Goal: Task Accomplishment & Management: Manage account settings

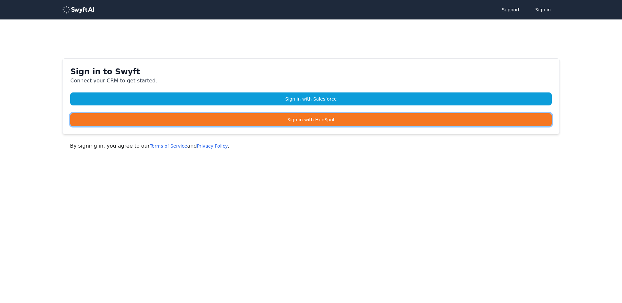
click at [340, 121] on link "Sign in with HubSpot" at bounding box center [310, 119] width 481 height 13
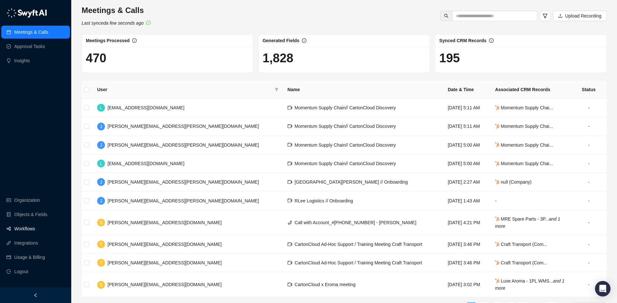
click at [28, 229] on link "Workflows" at bounding box center [24, 228] width 21 height 13
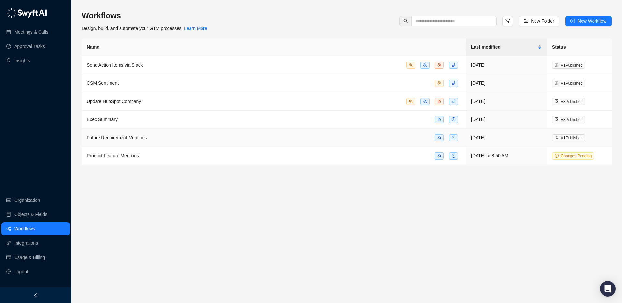
click at [109, 139] on span "Future Requirement Mentions" at bounding box center [117, 137] width 60 height 5
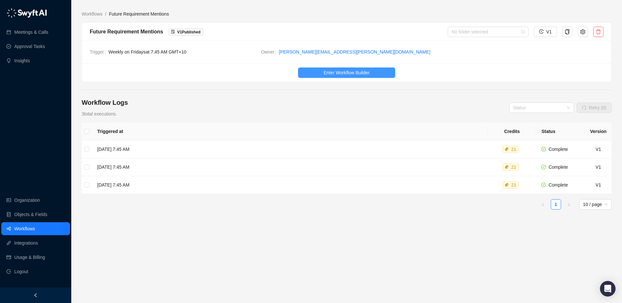
click at [349, 76] on span "Enter Workflow Builder" at bounding box center [347, 72] width 46 height 7
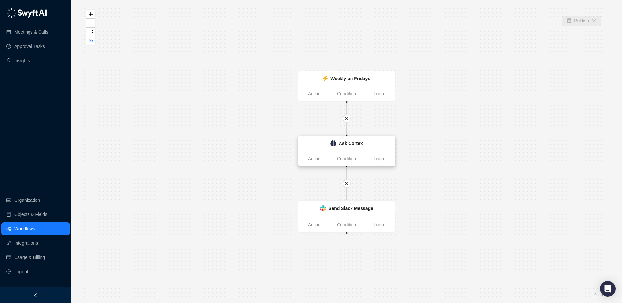
click at [344, 146] on div "Ask Cortex" at bounding box center [351, 143] width 24 height 7
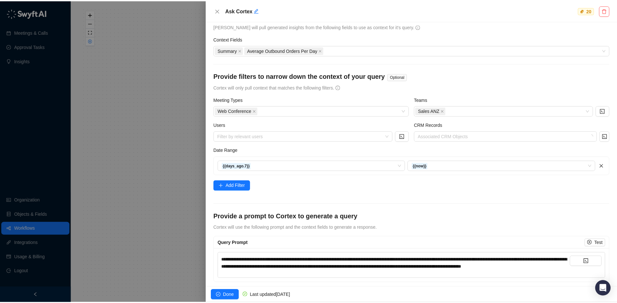
scroll to position [29, 0]
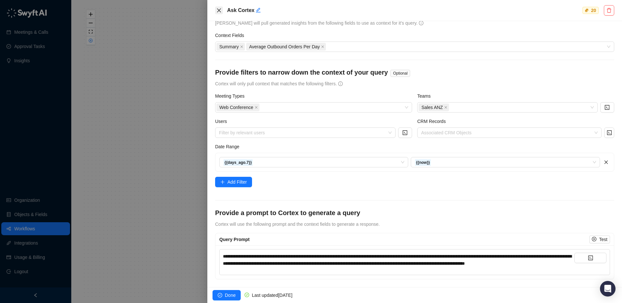
click at [219, 10] on icon "close" at bounding box center [219, 10] width 4 height 4
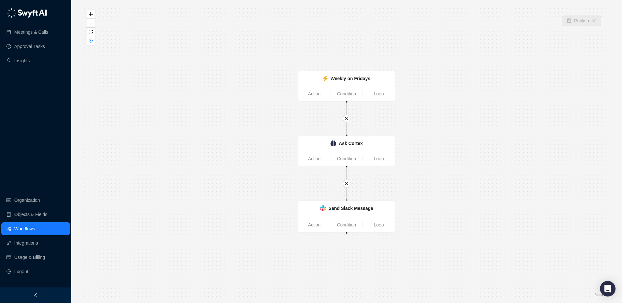
click at [15, 230] on link "Workflows" at bounding box center [24, 228] width 21 height 13
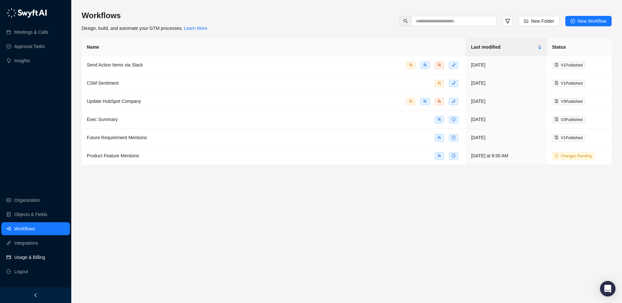
click at [24, 256] on link "Usage & Billing" at bounding box center [29, 256] width 31 height 13
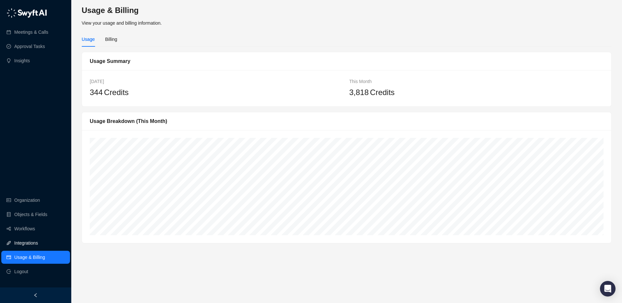
click at [23, 241] on link "Integrations" at bounding box center [26, 242] width 24 height 13
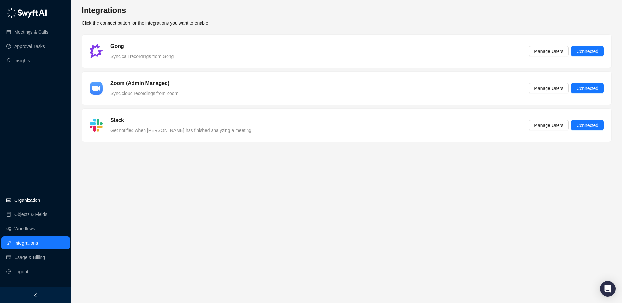
click at [22, 201] on link "Organization" at bounding box center [27, 199] width 26 height 13
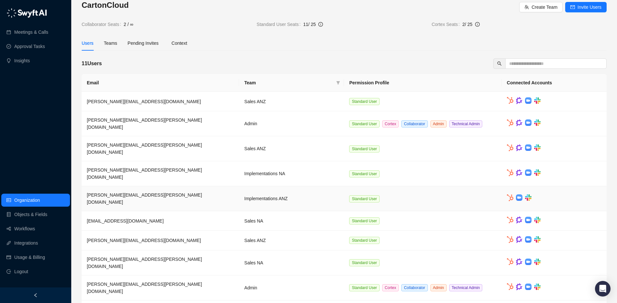
scroll to position [20, 0]
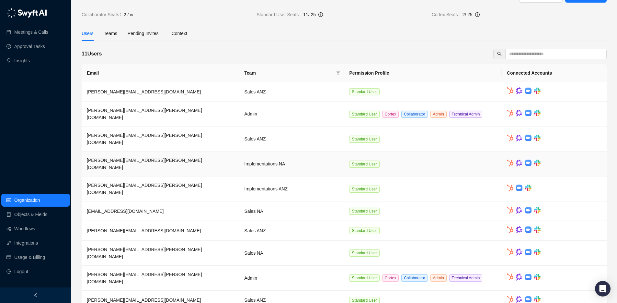
click at [185, 152] on td "[PERSON_NAME][EMAIL_ADDRESS][PERSON_NAME][DOMAIN_NAME]" at bounding box center [160, 163] width 157 height 25
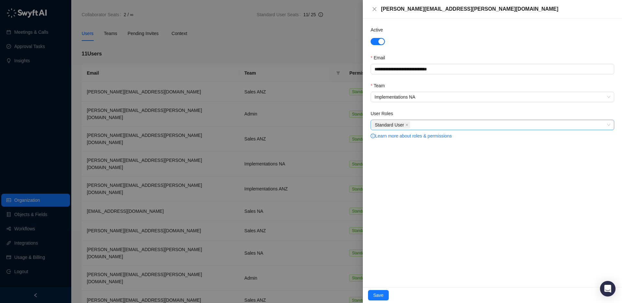
click at [426, 123] on div "Standard User" at bounding box center [489, 124] width 234 height 9
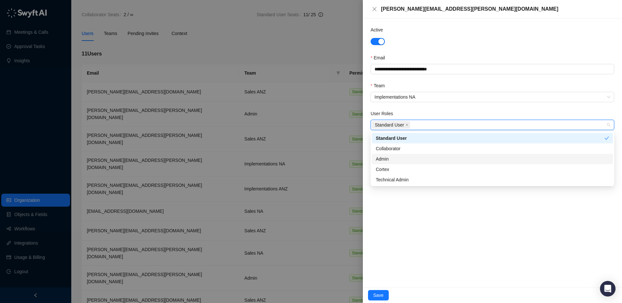
click at [420, 158] on div "Admin" at bounding box center [492, 158] width 233 height 7
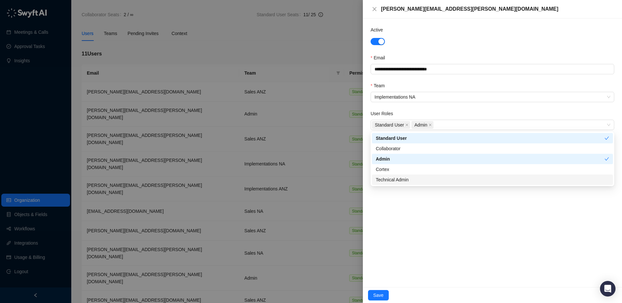
click at [457, 251] on div "**********" at bounding box center [492, 152] width 259 height 268
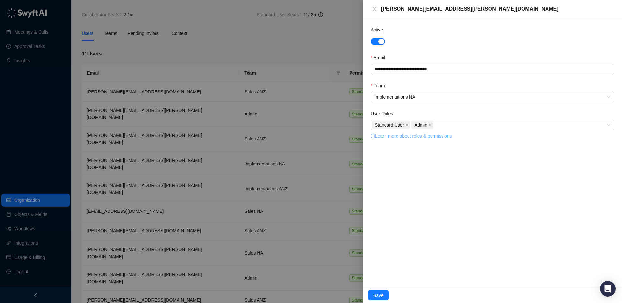
click at [407, 138] on link "Learn more about roles & permissions" at bounding box center [411, 135] width 81 height 5
click at [378, 294] on span "Save" at bounding box center [378, 294] width 10 height 7
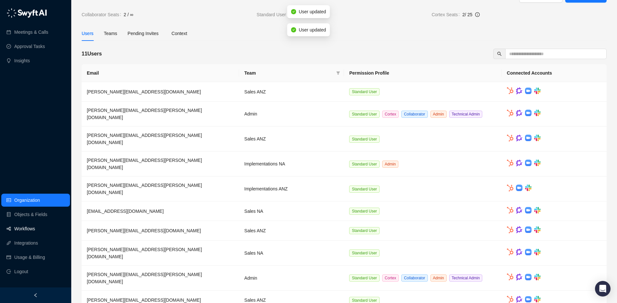
click at [24, 230] on link "Workflows" at bounding box center [24, 228] width 21 height 13
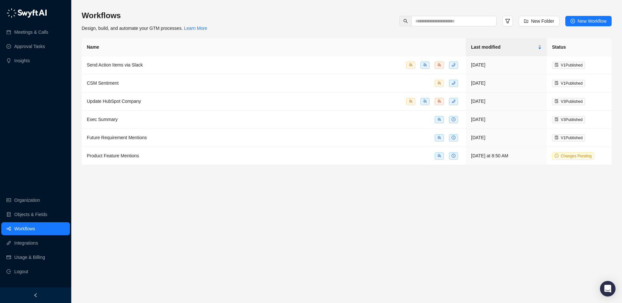
click at [274, 234] on main "Workflows Design, build, and automate your GTM processes. Learn More New Folder…" at bounding box center [347, 153] width 530 height 287
click at [197, 67] on div "Send Action Items via Slack" at bounding box center [274, 64] width 374 height 7
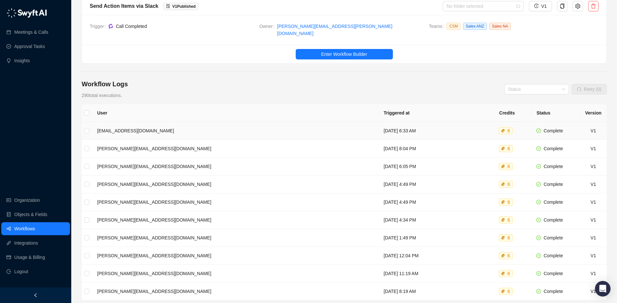
scroll to position [21, 0]
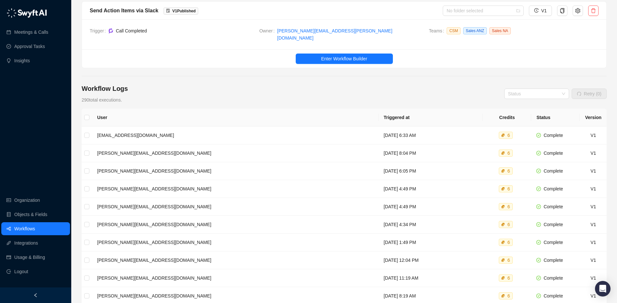
click at [29, 228] on link "Workflows" at bounding box center [24, 228] width 21 height 13
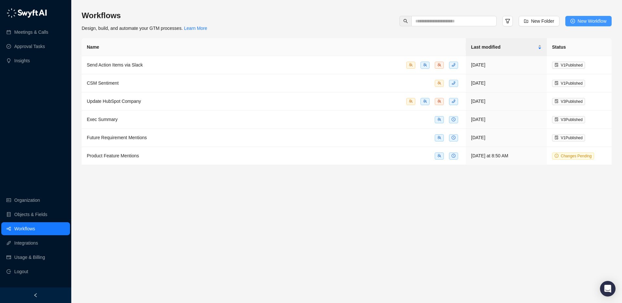
click at [599, 22] on span "New Workflow" at bounding box center [592, 20] width 29 height 7
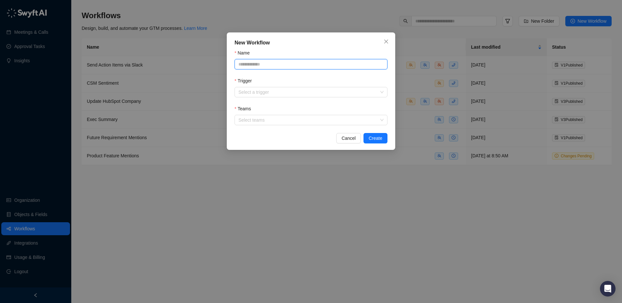
click at [277, 65] on input "Name" at bounding box center [311, 64] width 153 height 10
type input "*********"
click at [320, 97] on input "Trigger" at bounding box center [308, 92] width 141 height 10
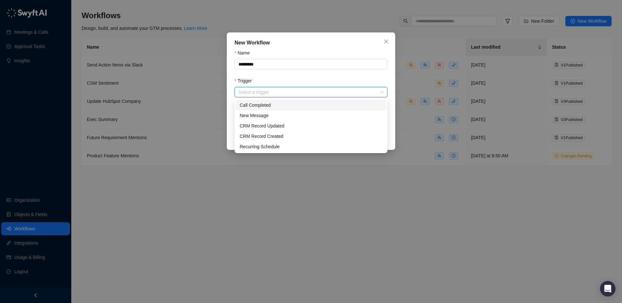
click at [260, 106] on div "Call Completed" at bounding box center [311, 104] width 143 height 7
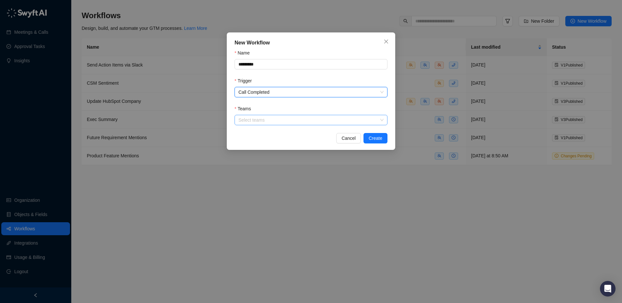
click at [269, 120] on div at bounding box center [308, 120] width 144 height 5
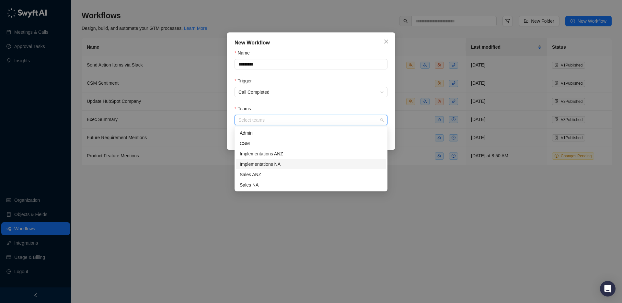
click at [268, 161] on div "Implementations NA" at bounding box center [311, 163] width 143 height 7
click at [298, 100] on form "Name ********* Trigger Call Completed Teams Implementations NA" at bounding box center [311, 87] width 153 height 76
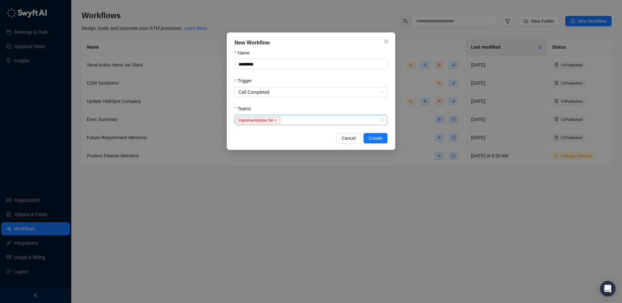
click at [307, 118] on div "Implementations NA" at bounding box center [308, 119] width 144 height 7
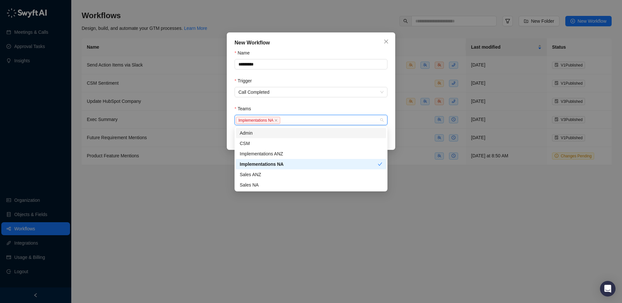
click at [305, 110] on div "Teams" at bounding box center [311, 110] width 153 height 10
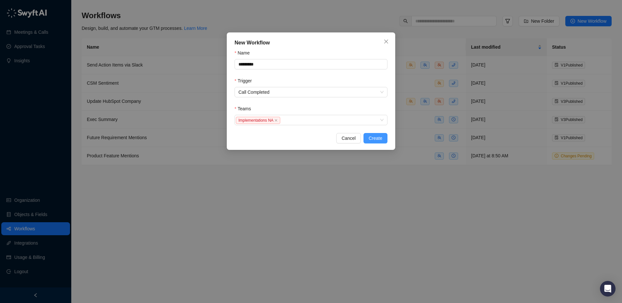
click at [372, 135] on span "Create" at bounding box center [376, 137] width 14 height 7
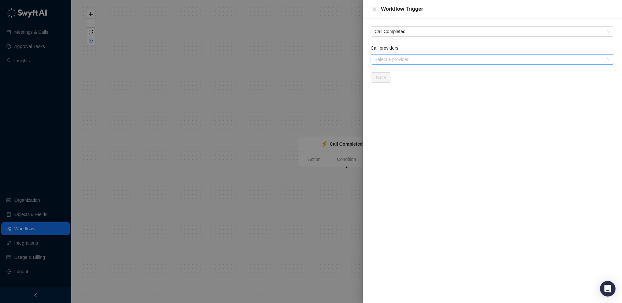
click at [412, 63] on div "Select a provider" at bounding box center [493, 59] width 244 height 10
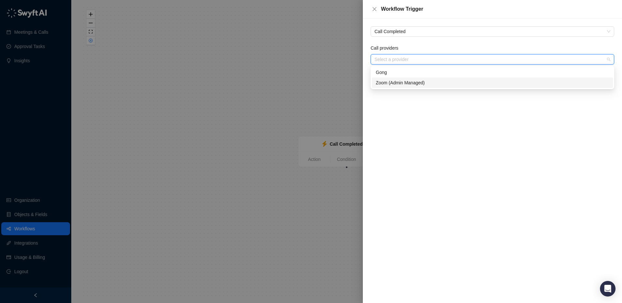
click at [399, 80] on div "Zoom (Admin Managed)" at bounding box center [492, 82] width 233 height 7
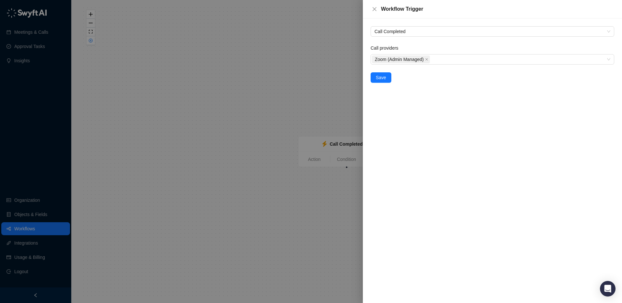
click at [400, 117] on div "Call Completed Call providers Zoom (Admin Managed) Save" at bounding box center [492, 160] width 259 height 284
click at [383, 81] on span "Save" at bounding box center [381, 77] width 10 height 7
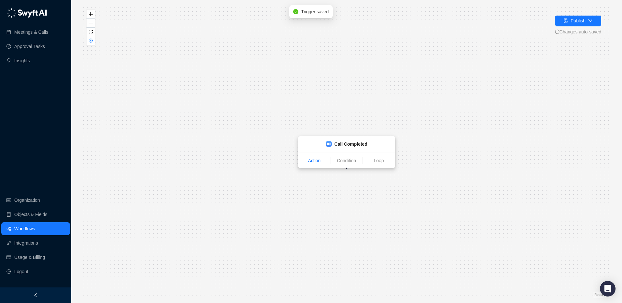
click at [314, 161] on link "Action" at bounding box center [314, 159] width 32 height 7
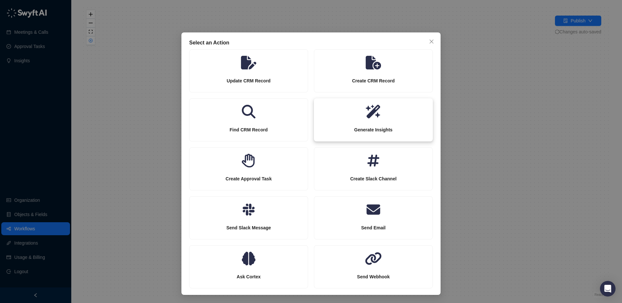
click at [356, 117] on icon at bounding box center [373, 112] width 119 height 14
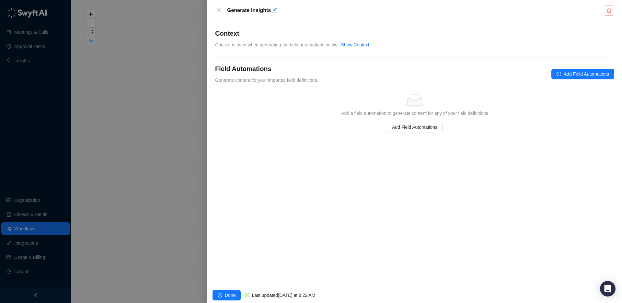
click at [608, 10] on icon "delete" at bounding box center [608, 10] width 5 height 5
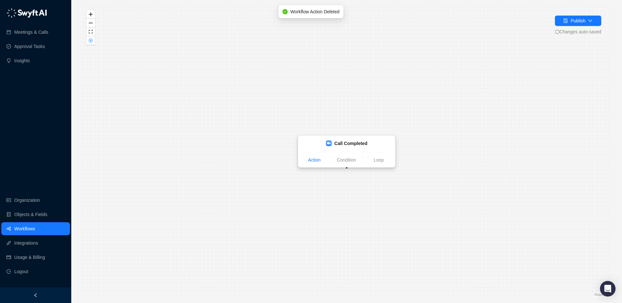
click at [313, 163] on link "Action" at bounding box center [314, 159] width 32 height 7
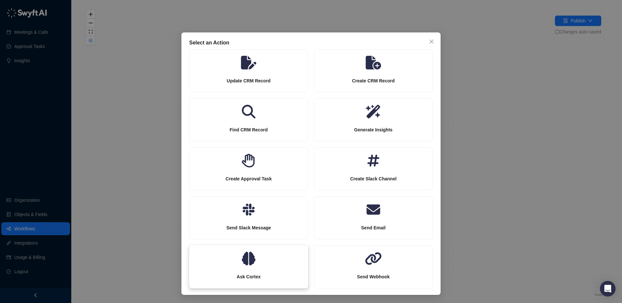
click at [248, 255] on icon at bounding box center [248, 258] width 119 height 14
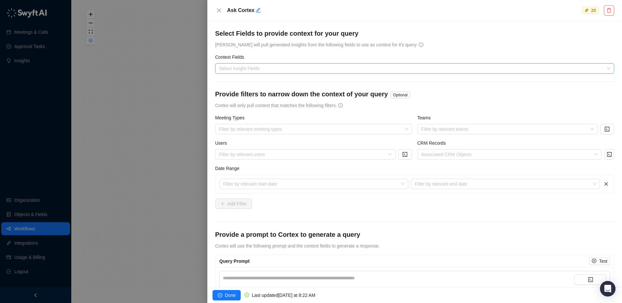
click at [242, 70] on div at bounding box center [411, 68] width 390 height 5
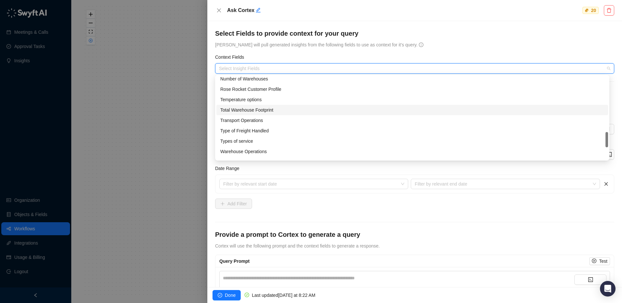
scroll to position [93, 0]
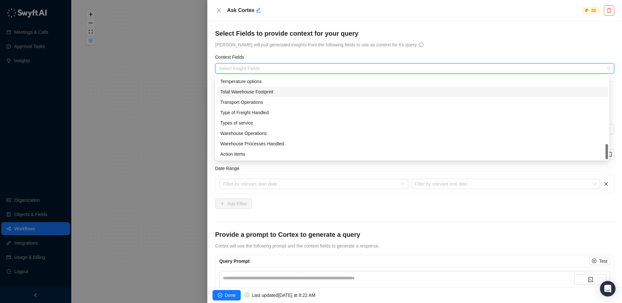
click at [339, 51] on form "**********" at bounding box center [414, 161] width 399 height 265
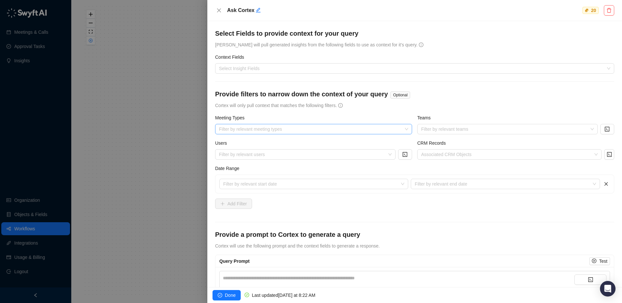
click at [314, 129] on div at bounding box center [310, 129] width 188 height 5
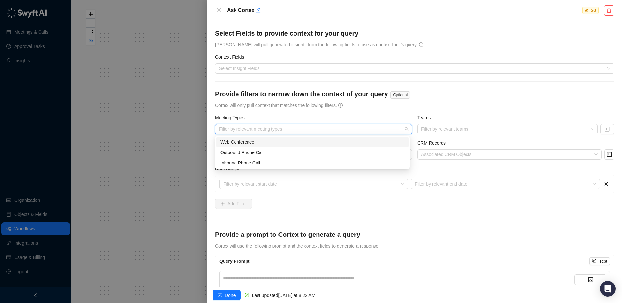
click at [269, 145] on div "Web Conference" at bounding box center [312, 142] width 192 height 10
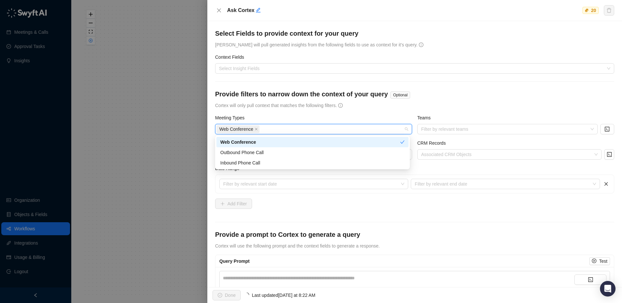
click at [425, 113] on form "**********" at bounding box center [414, 161] width 399 height 265
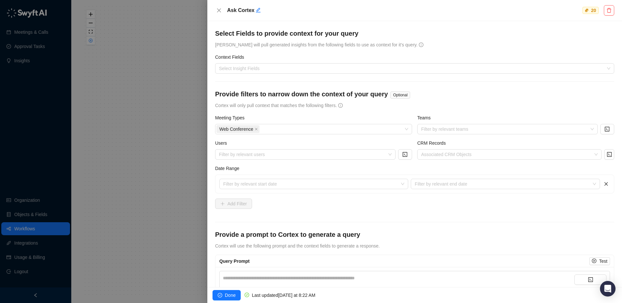
scroll to position [15, 0]
click at [25, 232] on div at bounding box center [311, 151] width 622 height 303
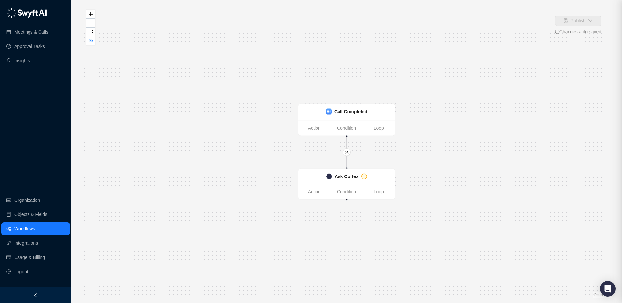
click at [27, 229] on div at bounding box center [311, 151] width 622 height 303
click at [22, 231] on link "Workflows" at bounding box center [24, 228] width 21 height 13
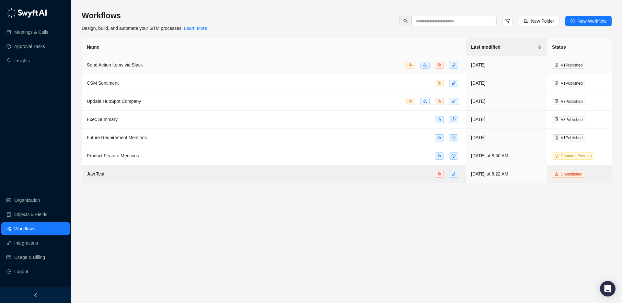
click at [110, 64] on span "Send Action Items via Slack" at bounding box center [115, 64] width 56 height 5
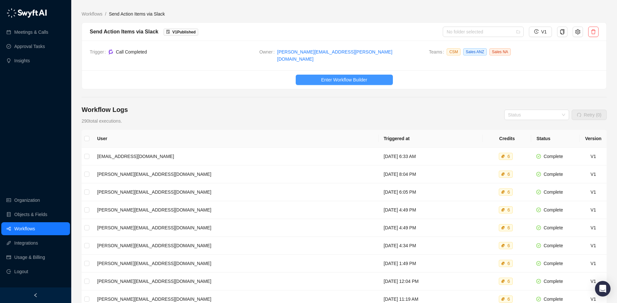
click at [330, 76] on span "Enter Workflow Builder" at bounding box center [344, 79] width 46 height 7
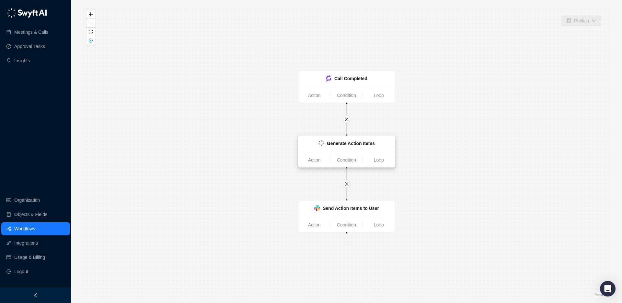
click at [343, 144] on strong "Generate Action Items" at bounding box center [351, 143] width 48 height 5
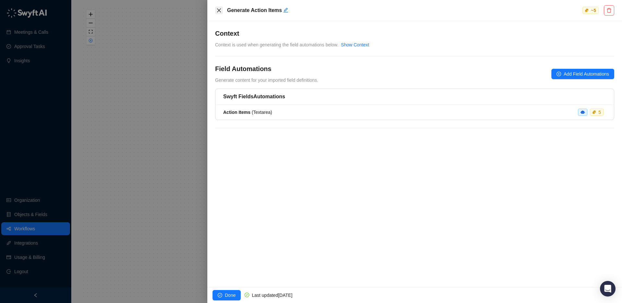
click at [218, 9] on icon "close" at bounding box center [219, 10] width 4 height 4
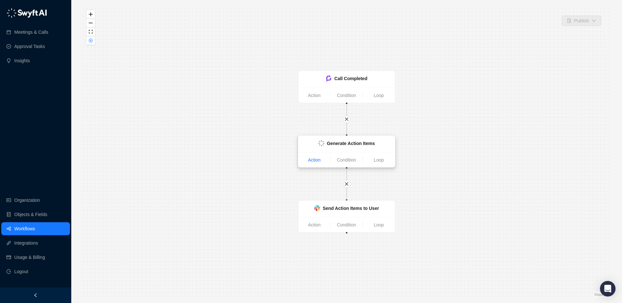
click at [318, 161] on link "Action" at bounding box center [314, 159] width 32 height 7
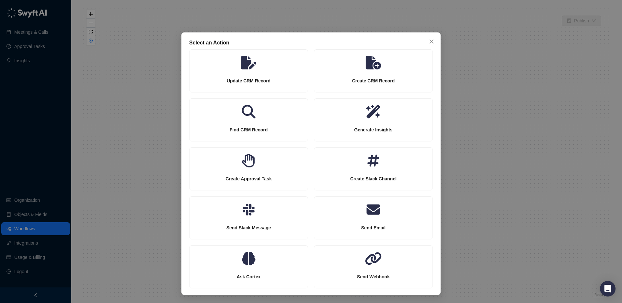
click at [519, 121] on div "Select an Action Update CRM Record Create CRM Record Find CRM Record Generate I…" at bounding box center [311, 151] width 622 height 303
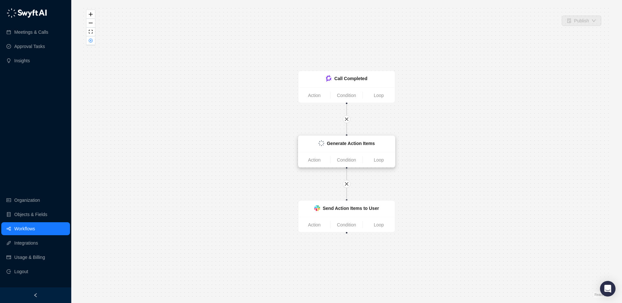
click at [360, 151] on div "Generate Action Items" at bounding box center [346, 144] width 97 height 16
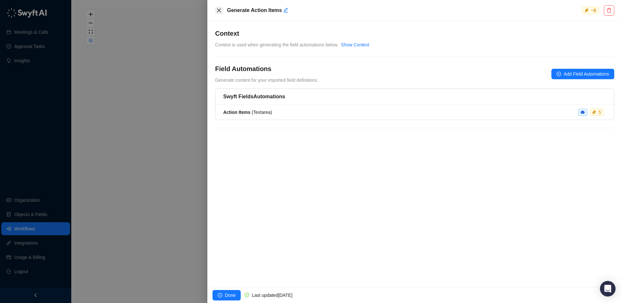
click at [220, 10] on icon "close" at bounding box center [218, 10] width 5 height 5
drag, startPoint x: 129, startPoint y: 55, endPoint x: 126, endPoint y: 70, distance: 14.6
click at [129, 55] on div at bounding box center [311, 151] width 622 height 303
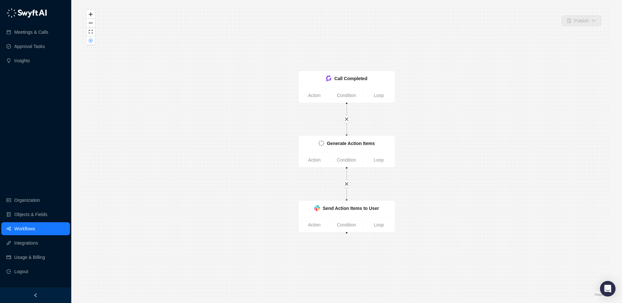
click at [26, 231] on link "Workflows" at bounding box center [24, 228] width 21 height 13
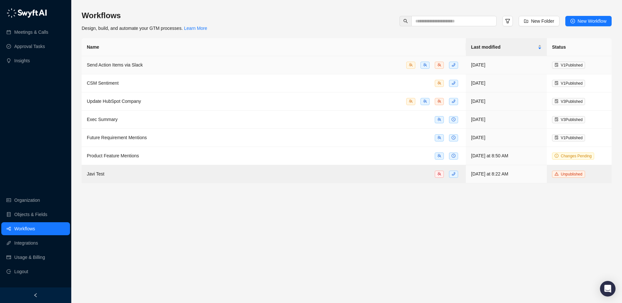
click at [282, 62] on div "Send Action Items via Slack" at bounding box center [274, 64] width 374 height 7
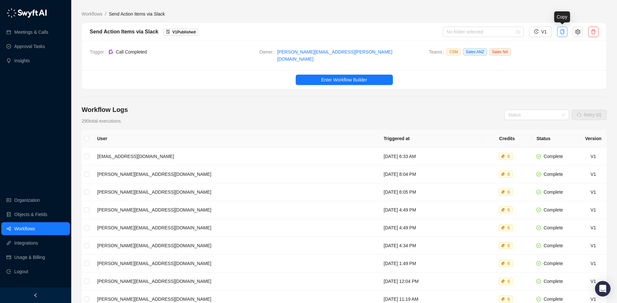
click at [560, 32] on button "button" at bounding box center [562, 32] width 10 height 10
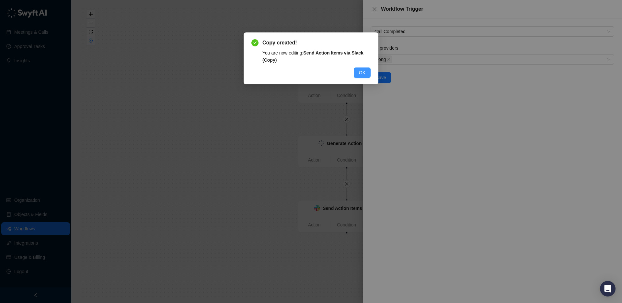
click at [362, 71] on span "OK" at bounding box center [362, 72] width 6 height 7
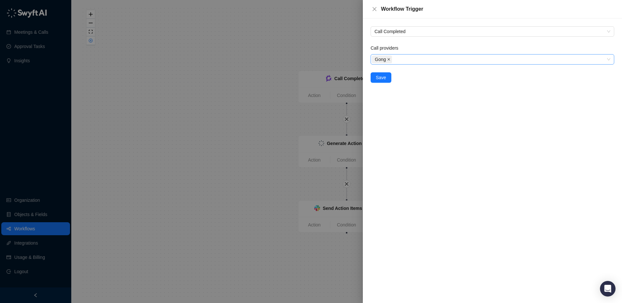
click at [390, 59] on icon "close" at bounding box center [388, 59] width 3 height 3
click at [398, 58] on div at bounding box center [489, 59] width 234 height 5
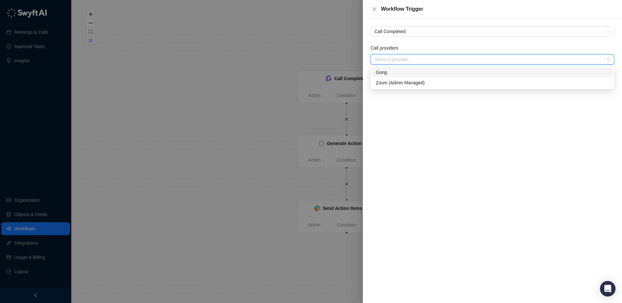
click at [388, 78] on div "Zoom (Admin Managed)" at bounding box center [492, 82] width 241 height 10
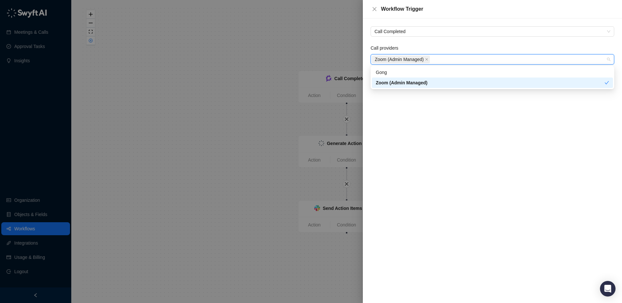
click at [394, 112] on div "Call Completed Call providers Zoom (Admin Managed) Save" at bounding box center [492, 160] width 259 height 284
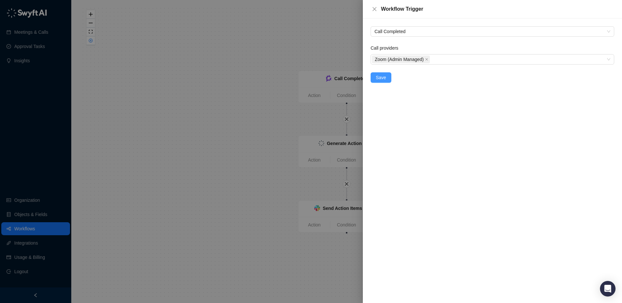
click at [382, 79] on span "Save" at bounding box center [381, 77] width 10 height 7
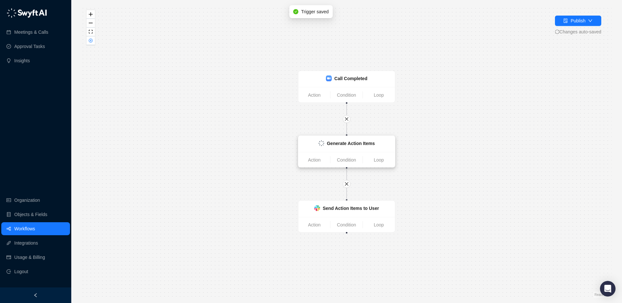
click at [359, 145] on strong "Generate Action Items" at bounding box center [351, 143] width 48 height 5
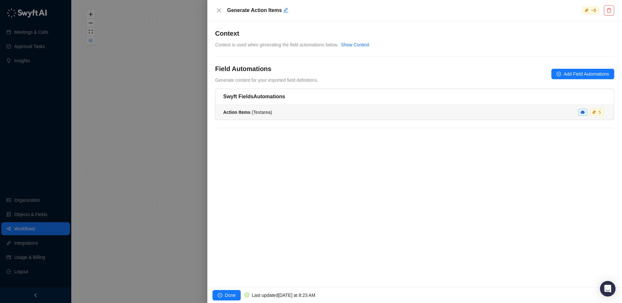
click at [368, 111] on div "Action Items ( Textarea ) 5" at bounding box center [414, 112] width 383 height 7
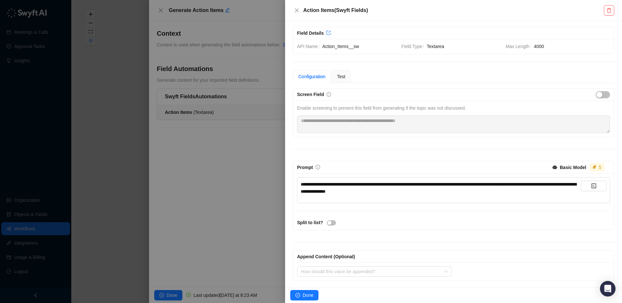
scroll to position [3, 0]
click at [259, 41] on div at bounding box center [311, 151] width 622 height 303
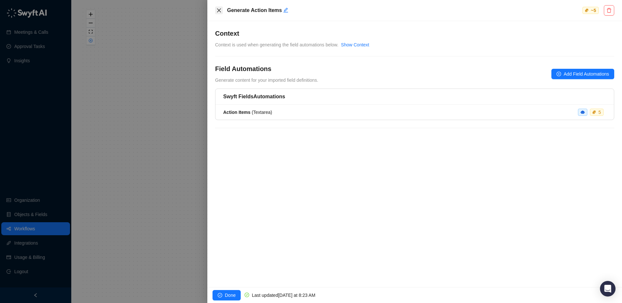
click at [216, 10] on icon "close" at bounding box center [218, 10] width 5 height 5
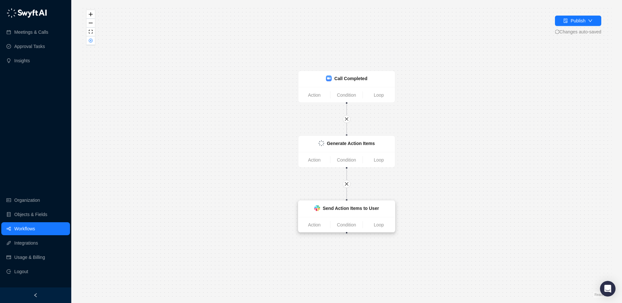
click at [339, 204] on div "Send Action Items to User" at bounding box center [351, 207] width 56 height 7
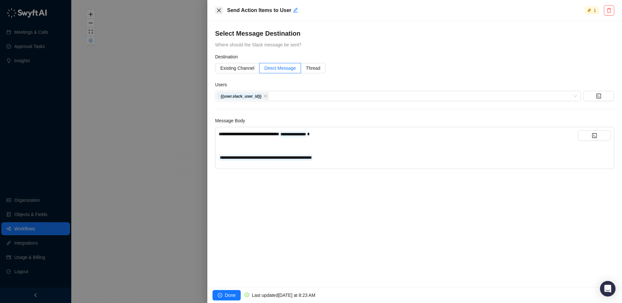
click at [217, 9] on icon "close" at bounding box center [218, 10] width 5 height 5
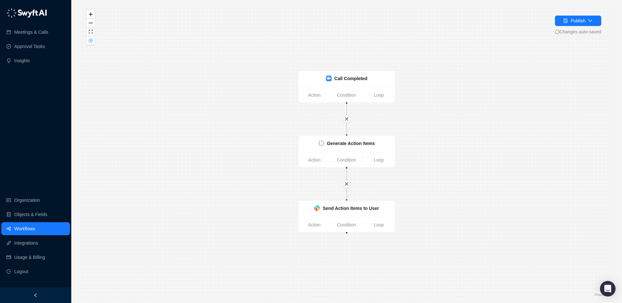
click at [202, 28] on div "Call Completed Action Condition Loop Generate Action Items Action Condition Loo…" at bounding box center [347, 151] width 530 height 292
click at [566, 20] on div "Publish" at bounding box center [574, 20] width 22 height 7
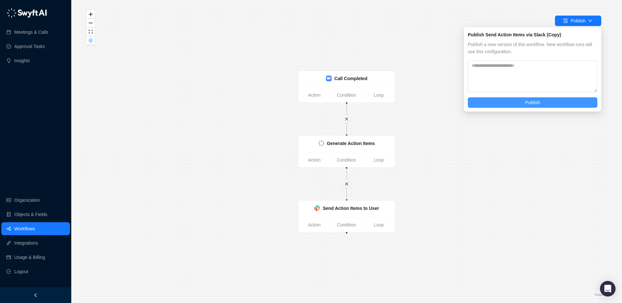
click at [524, 105] on button "Publish" at bounding box center [533, 102] width 130 height 10
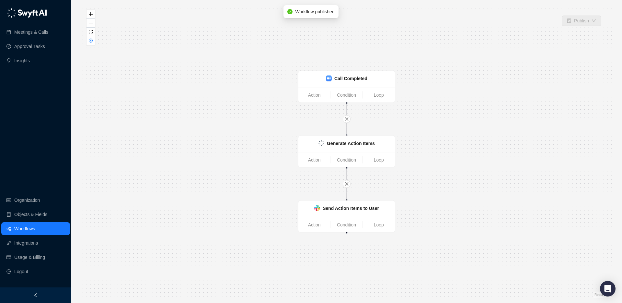
click at [34, 232] on link "Workflows" at bounding box center [24, 228] width 21 height 13
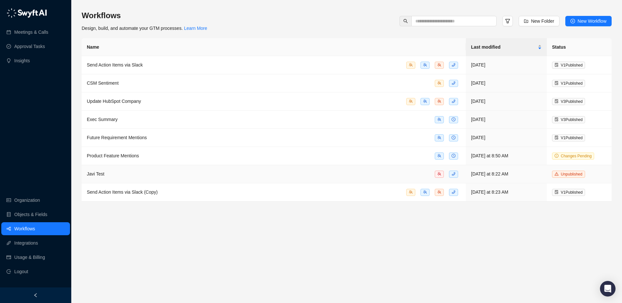
click at [397, 172] on div "Javi Test" at bounding box center [274, 173] width 374 height 7
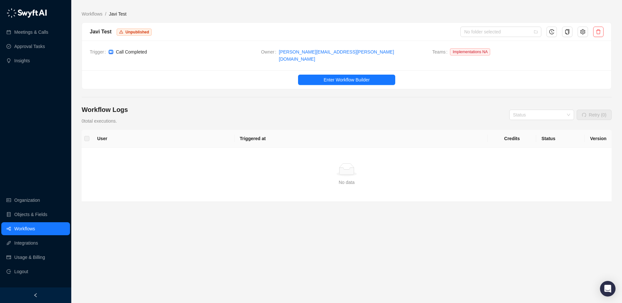
click at [604, 28] on div at bounding box center [599, 32] width 16 height 10
click at [602, 29] on button "button" at bounding box center [598, 32] width 10 height 10
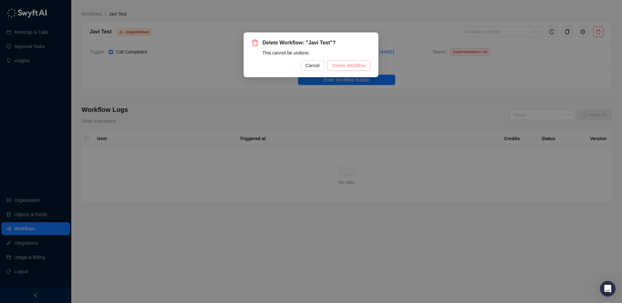
click at [368, 63] on button "Delete Workflow" at bounding box center [348, 65] width 43 height 10
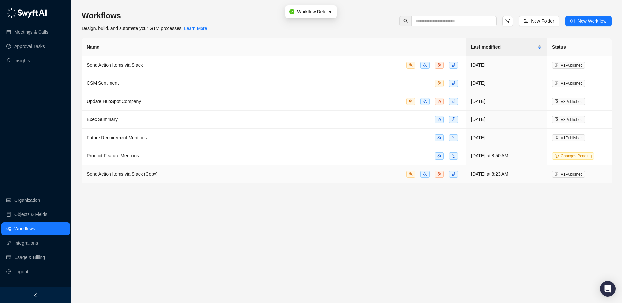
click at [315, 178] on td "Send Action Items via Slack (Copy)" at bounding box center [274, 174] width 384 height 18
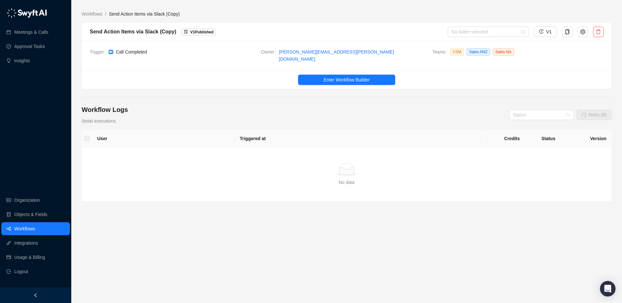
click at [128, 37] on div "Send Action Items via Slack (Copy) V 1 Published No folder selected V1" at bounding box center [346, 32] width 529 height 18
click at [129, 34] on div "Send Action Items via Slack (Copy)" at bounding box center [133, 32] width 87 height 8
click at [582, 32] on icon "setting" at bounding box center [582, 31] width 5 height 5
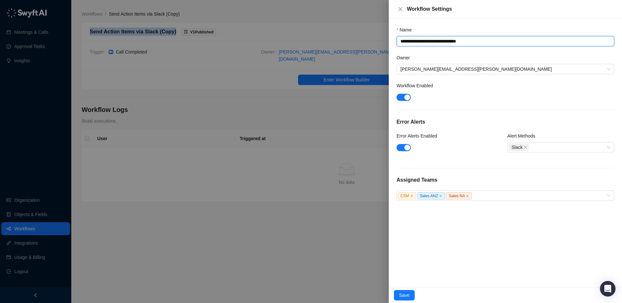
click at [462, 39] on textarea "**********" at bounding box center [506, 41] width 218 height 10
click at [473, 43] on textarea "**********" at bounding box center [506, 41] width 218 height 10
drag, startPoint x: 482, startPoint y: 41, endPoint x: 460, endPoint y: 41, distance: 22.0
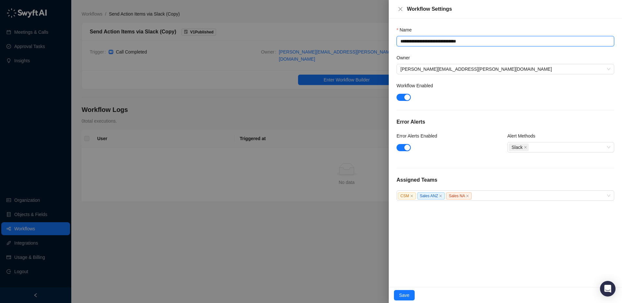
click at [460, 41] on textarea "**********" at bounding box center [506, 41] width 218 height 10
type textarea "**********"
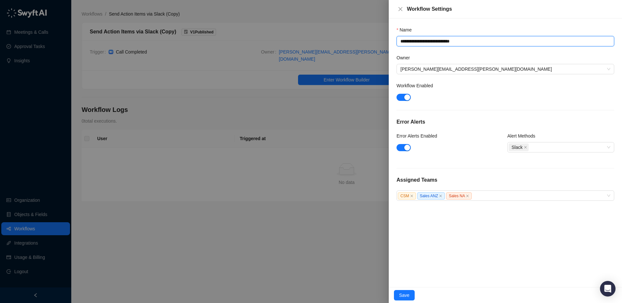
type textarea "**********"
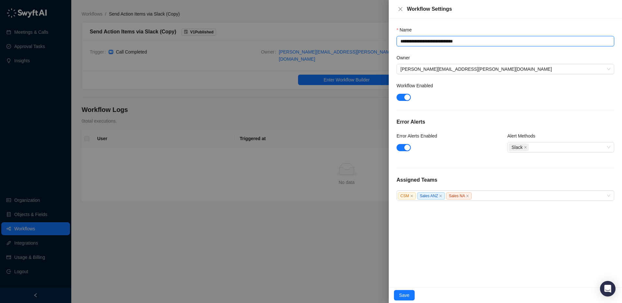
type textarea "**********"
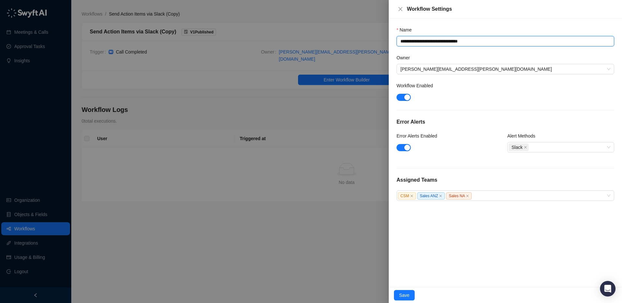
type textarea "**********"
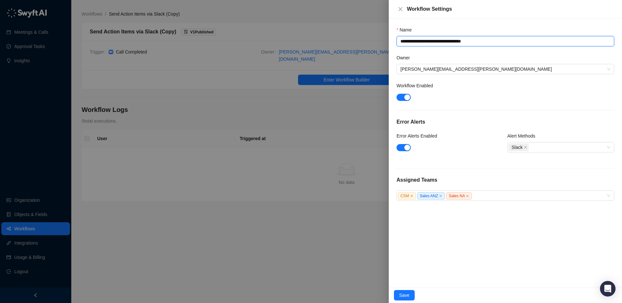
type textarea "**********"
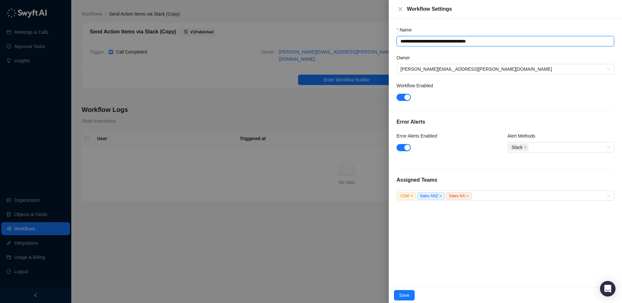
type textarea "**********"
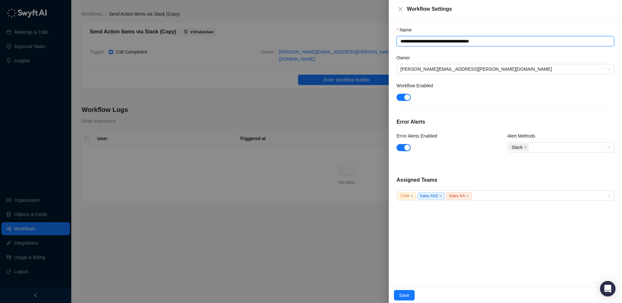
type textarea "**********"
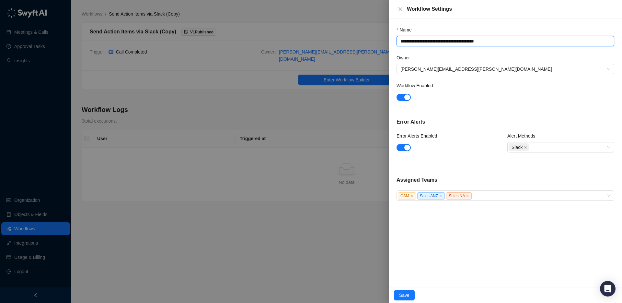
type textarea "**********"
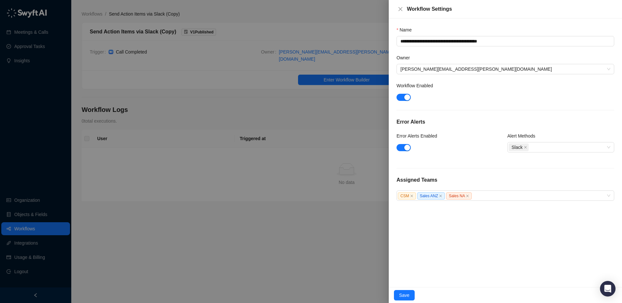
click at [471, 104] on form "**********" at bounding box center [506, 93] width 218 height 134
click at [442, 196] on icon "close" at bounding box center [440, 195] width 3 height 3
click at [413, 196] on icon "close" at bounding box center [411, 195] width 3 height 3
click at [413, 196] on span "Sales NA" at bounding box center [411, 195] width 26 height 7
click at [418, 196] on icon "close" at bounding box center [419, 195] width 3 height 3
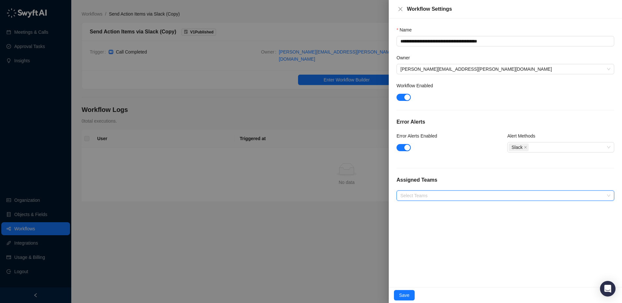
click at [420, 196] on div at bounding box center [502, 195] width 208 height 5
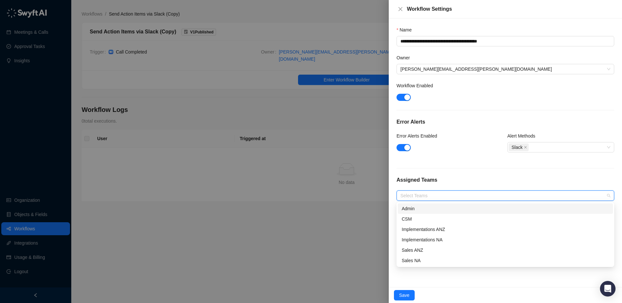
click at [420, 196] on div at bounding box center [502, 195] width 208 height 5
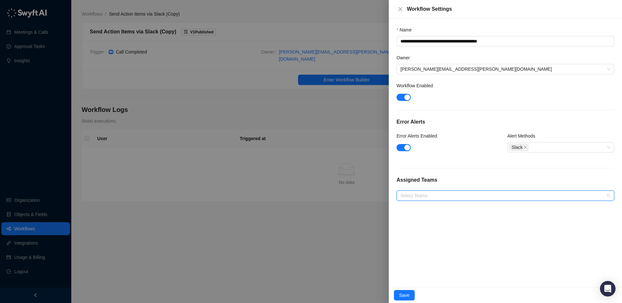
click at [423, 196] on div at bounding box center [502, 195] width 208 height 5
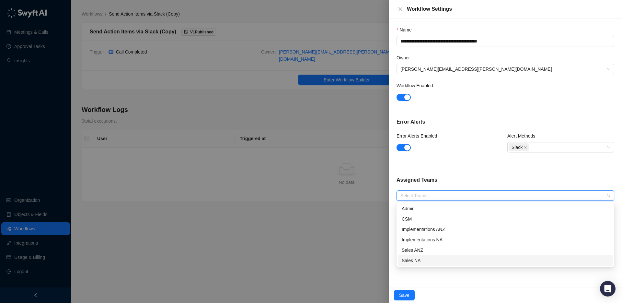
click at [421, 259] on div "Sales NA" at bounding box center [505, 260] width 207 height 7
click at [416, 261] on div "Sales NA" at bounding box center [503, 260] width 203 height 7
click at [420, 236] on div "Implementations NA" at bounding box center [505, 239] width 207 height 7
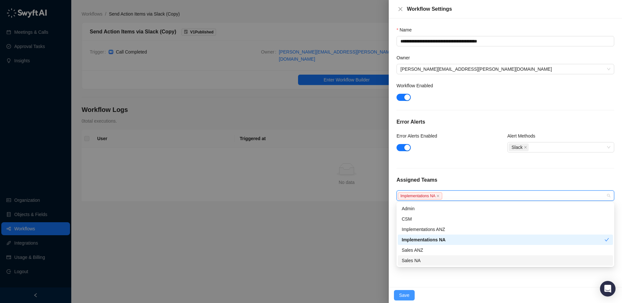
click at [403, 290] on button "Save" at bounding box center [404, 295] width 21 height 10
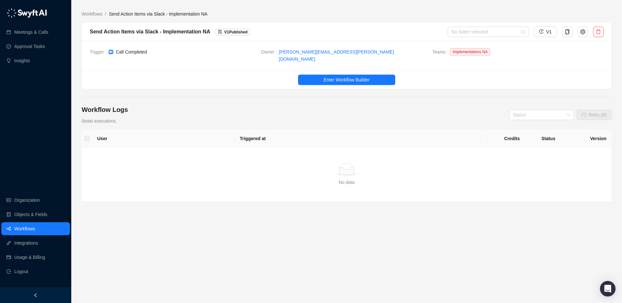
click at [35, 227] on link "Workflows" at bounding box center [24, 228] width 21 height 13
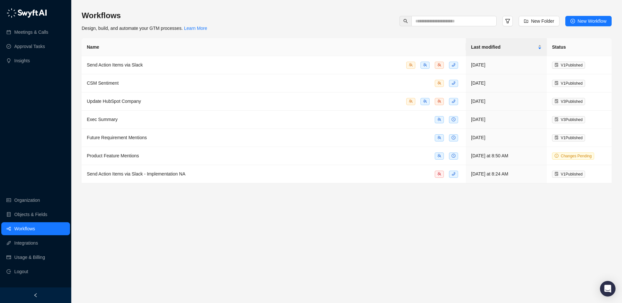
click at [399, 210] on main "Workflows Design, build, and automate your GTM processes. Learn More New Folder…" at bounding box center [347, 153] width 530 height 287
click at [230, 219] on main "Workflows Design, build, and automate your GTM processes. Learn More New Folder…" at bounding box center [347, 153] width 530 height 287
click at [219, 205] on main "Workflows Design, build, and automate your GTM processes. Learn More New Folder…" at bounding box center [347, 153] width 530 height 287
click at [218, 154] on div "Product Feature Mentions" at bounding box center [274, 155] width 374 height 7
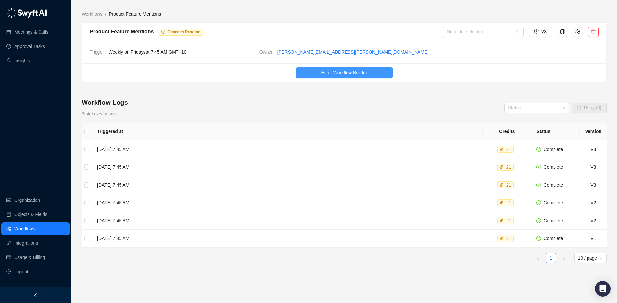
click at [359, 68] on button "Enter Workflow Builder" at bounding box center [344, 72] width 97 height 10
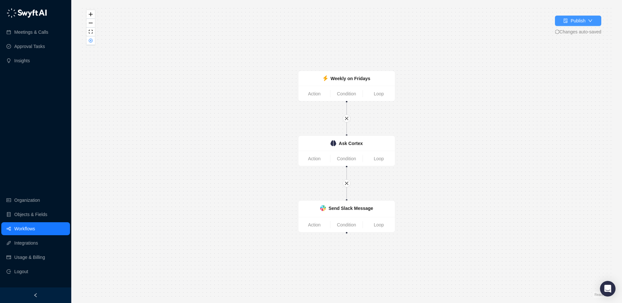
click at [577, 20] on div "Publish" at bounding box center [578, 20] width 15 height 7
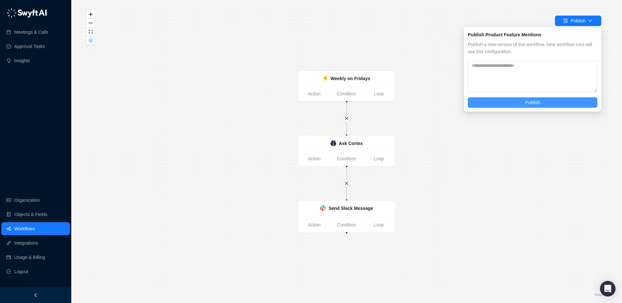
click at [509, 99] on button "Publish" at bounding box center [533, 102] width 130 height 10
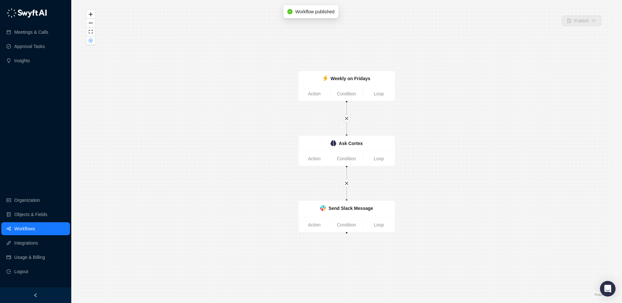
click at [19, 229] on link "Workflows" at bounding box center [24, 228] width 21 height 13
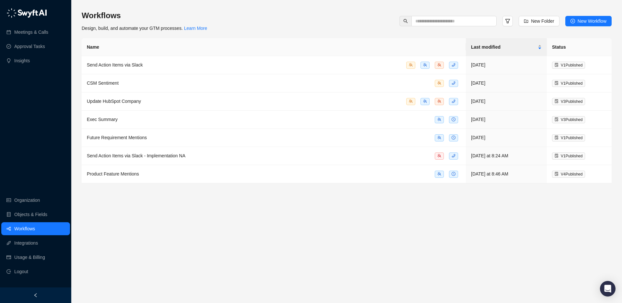
click at [548, 195] on main "Workflows Design, build, and automate your GTM processes. Learn More New Folder…" at bounding box center [347, 153] width 530 height 287
click at [241, 213] on main "Workflows Design, build, and automate your GTM processes. Learn More New Folder…" at bounding box center [347, 153] width 530 height 287
click at [277, 212] on main "Workflows Design, build, and automate your GTM processes. Learn More New Folder…" at bounding box center [347, 153] width 530 height 287
click at [216, 160] on td "Send Action Items via Slack - Implementation NA" at bounding box center [274, 156] width 384 height 18
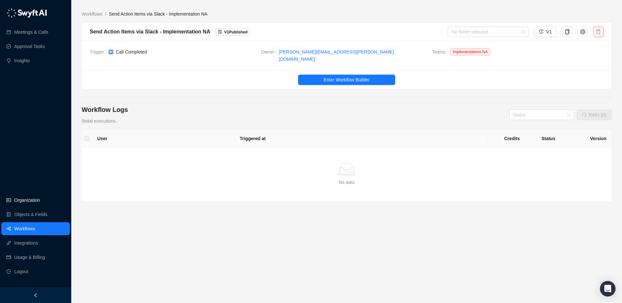
click at [29, 199] on link "Organization" at bounding box center [27, 199] width 26 height 13
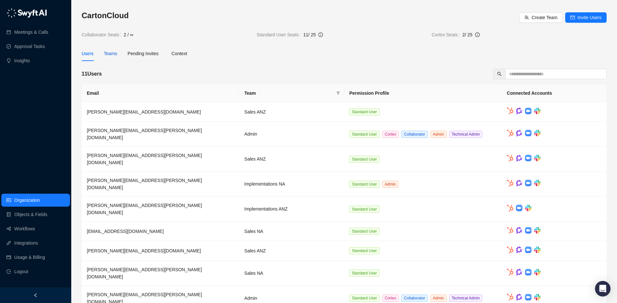
click at [109, 57] on div "Teams" at bounding box center [110, 53] width 13 height 7
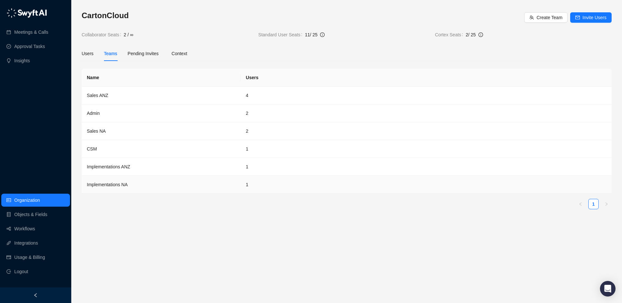
click at [110, 181] on td "Implementations NA" at bounding box center [161, 185] width 159 height 18
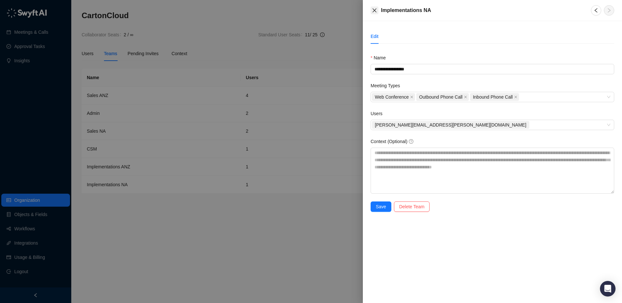
click at [376, 8] on icon "close" at bounding box center [375, 10] width 4 height 4
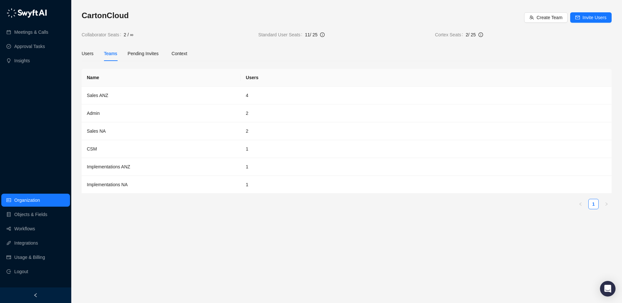
click at [234, 226] on main "CartonCloud Create Team Invite Users Collaborator Seats 2 / ∞ Standard User Sea…" at bounding box center [347, 153] width 530 height 287
click at [187, 53] on div "Context" at bounding box center [180, 53] width 16 height 7
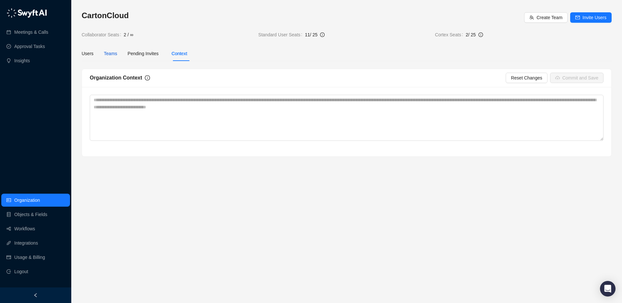
click at [105, 54] on div "Teams" at bounding box center [110, 53] width 13 height 7
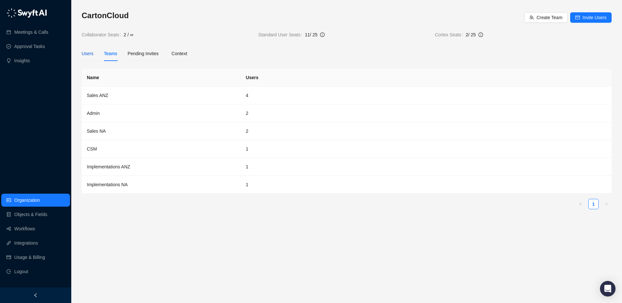
click at [89, 54] on div "Users" at bounding box center [88, 53] width 12 height 7
